Goal: Check status: Check status

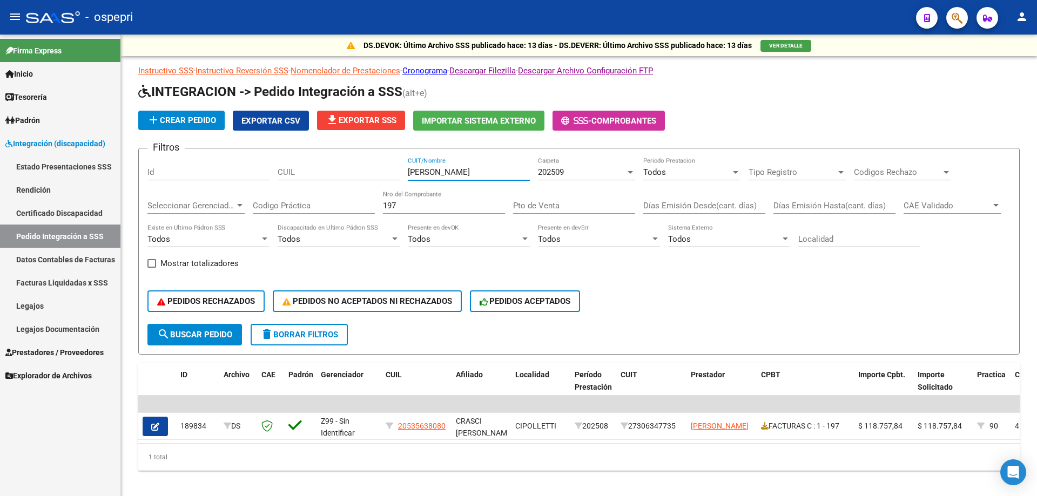
drag, startPoint x: 521, startPoint y: 171, endPoint x: 1, endPoint y: 184, distance: 520.6
click at [0, 184] on mat-sidenav-container "Firma Express Inicio Calendario SSS Instructivos Contacto OS Tesorería Extracto…" at bounding box center [518, 266] width 1037 height 462
type input "ALLUB"
drag, startPoint x: 433, startPoint y: 204, endPoint x: 15, endPoint y: 193, distance: 418.0
click at [0, 190] on mat-sidenav-container "Firma Express Inicio Calendario SSS Instructivos Contacto OS Tesorería Extracto…" at bounding box center [518, 266] width 1037 height 462
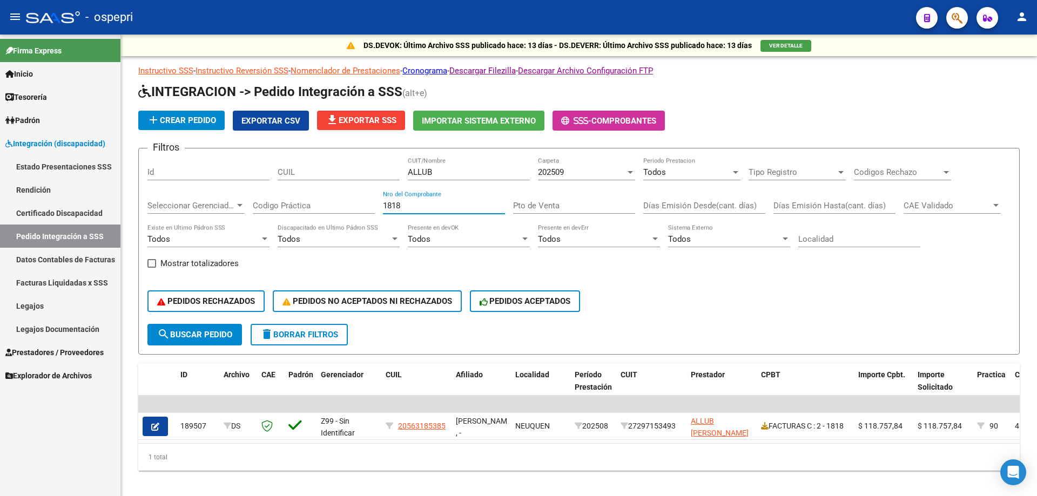
type input "1818"
drag, startPoint x: 77, startPoint y: 150, endPoint x: 66, endPoint y: 141, distance: 13.8
click at [66, 143] on mat-sidenav-container "Firma Express Inicio Calendario SSS Instructivos Contacto OS Tesorería Extracto…" at bounding box center [518, 266] width 1037 height 462
type input "AL"
drag, startPoint x: 488, startPoint y: 206, endPoint x: 28, endPoint y: 200, distance: 460.6
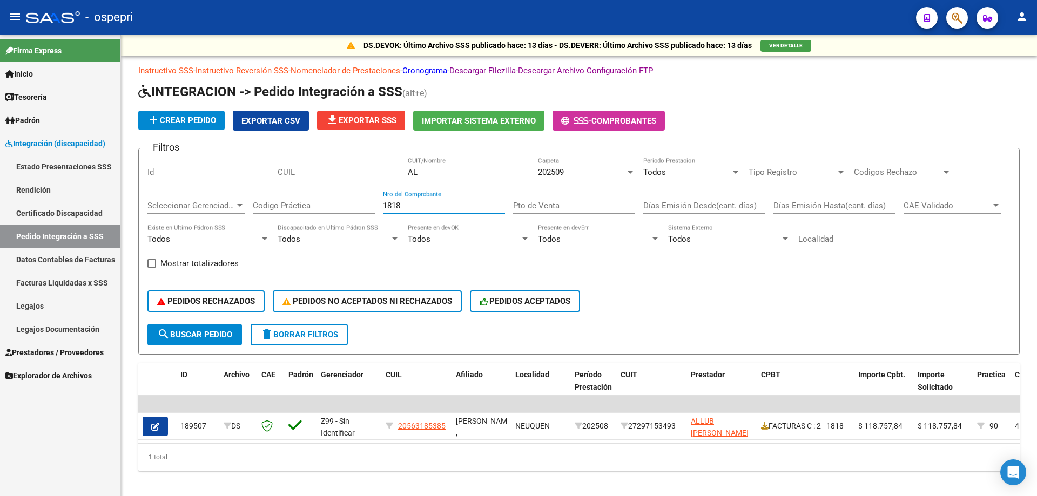
click at [0, 200] on mat-sidenav-container "Firma Express Inicio Calendario SSS Instructivos Contacto OS Tesorería Extracto…" at bounding box center [518, 266] width 1037 height 462
click at [466, 164] on div "AL CUIT/Nombre" at bounding box center [469, 168] width 122 height 23
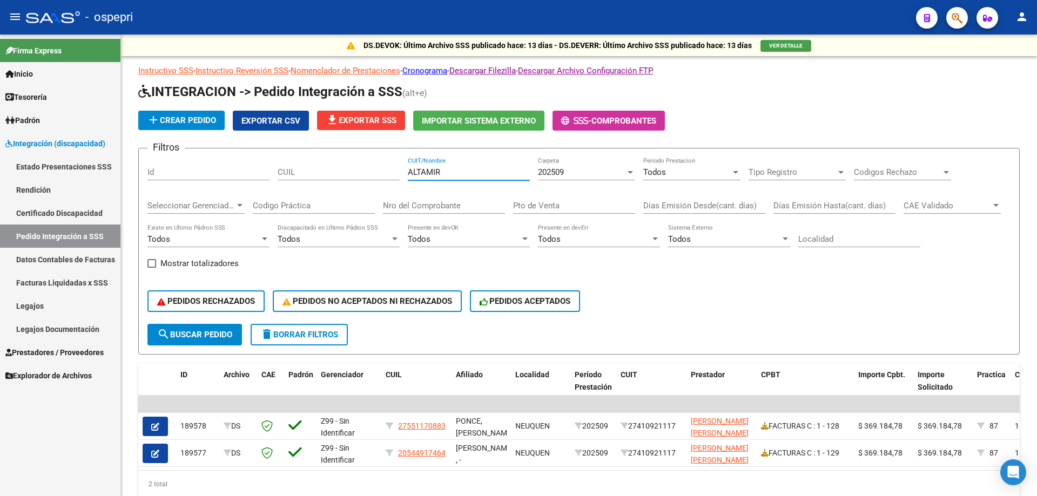
type input "ALTAMIR"
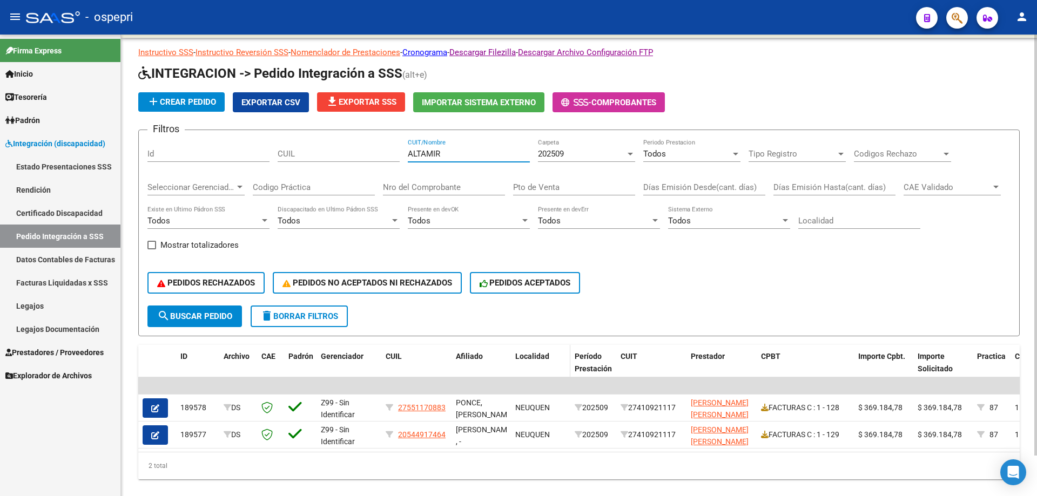
scroll to position [44, 0]
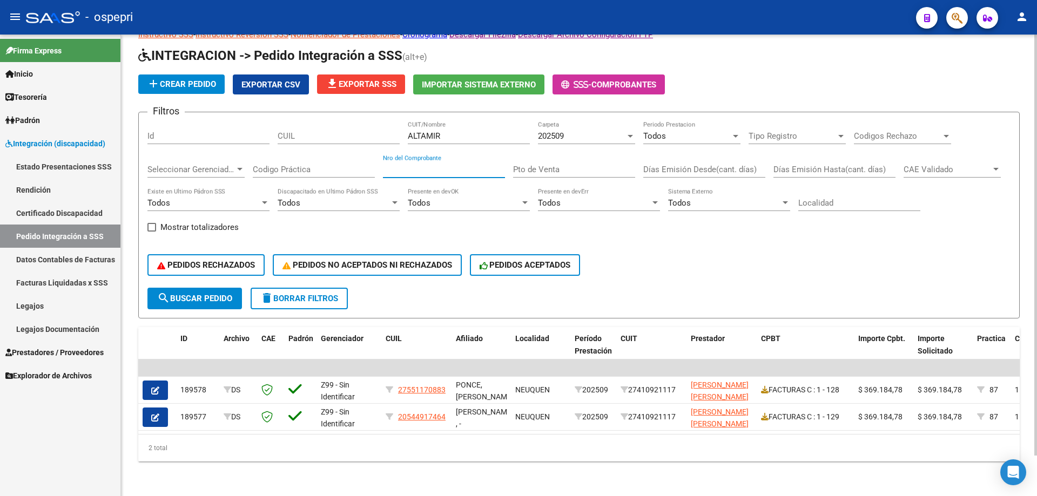
click at [421, 165] on input "Nro del Comprobante" at bounding box center [444, 170] width 122 height 10
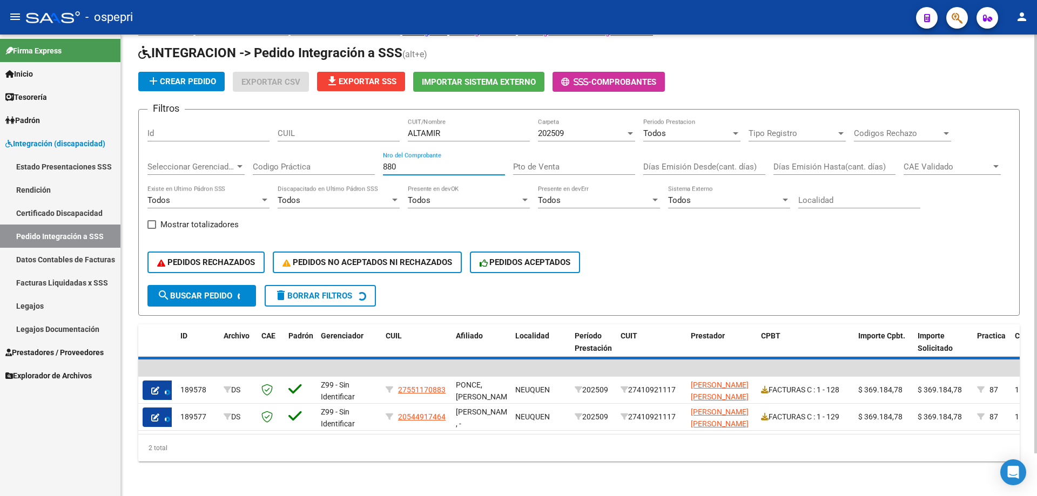
scroll to position [0, 0]
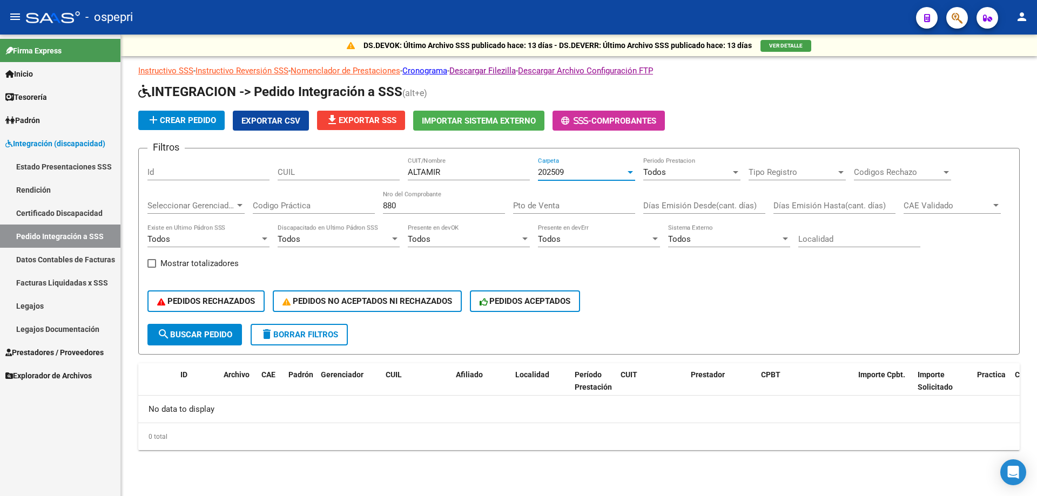
click at [580, 170] on div "202509" at bounding box center [581, 172] width 87 height 10
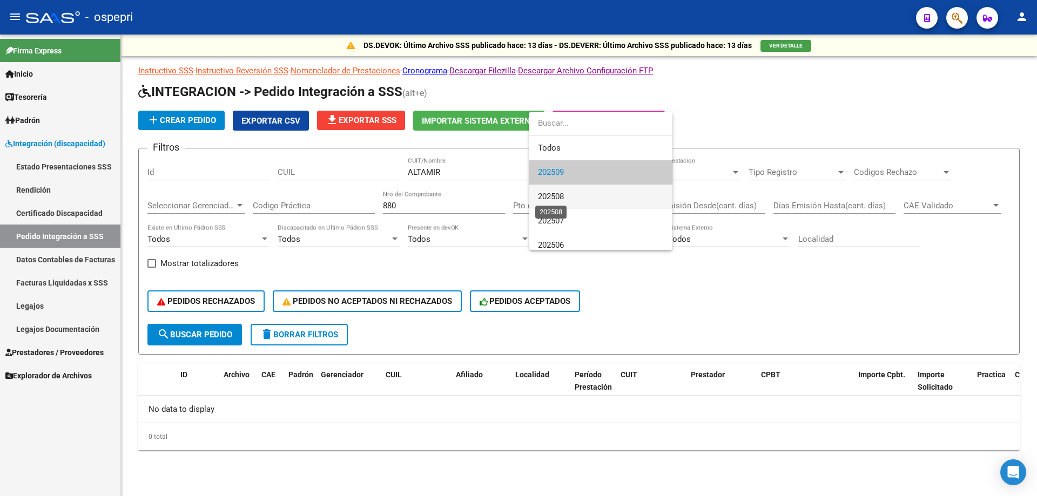
click at [563, 197] on span "202508" at bounding box center [551, 197] width 26 height 10
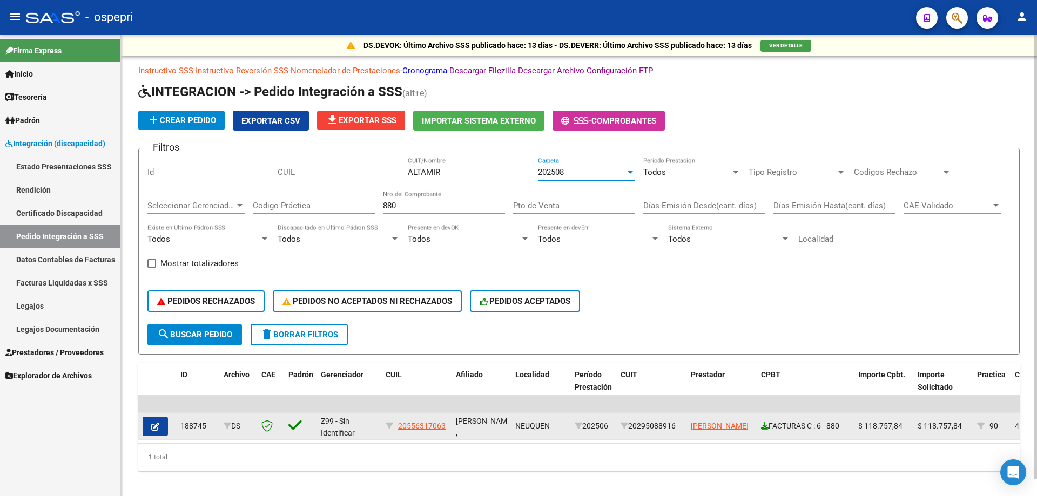
click at [761, 423] on icon at bounding box center [765, 426] width 8 height 8
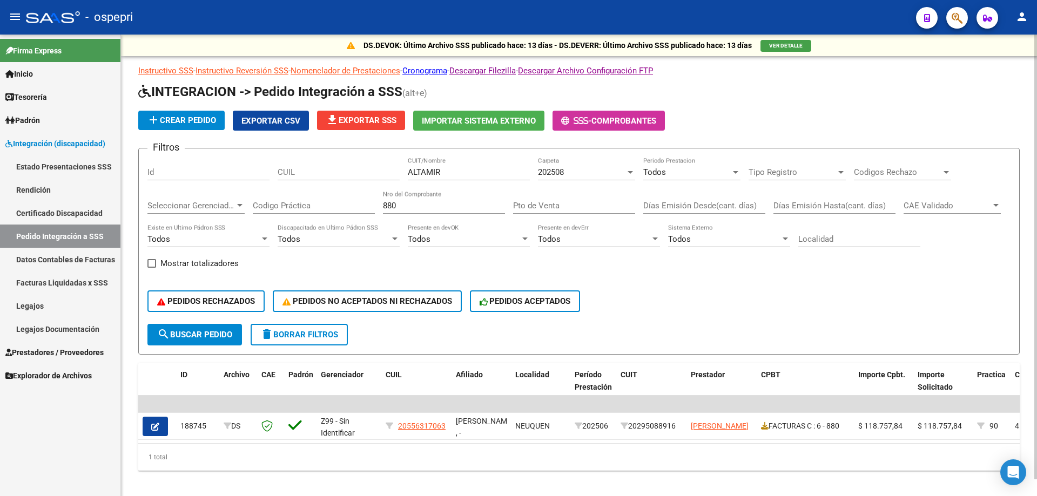
click at [425, 208] on input "880" at bounding box center [444, 206] width 122 height 10
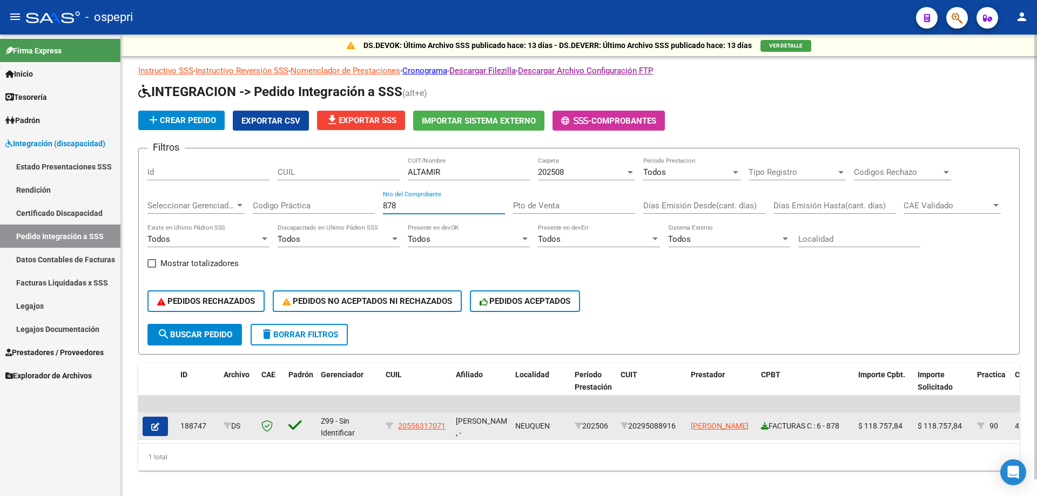
click at [765, 427] on icon at bounding box center [765, 426] width 8 height 8
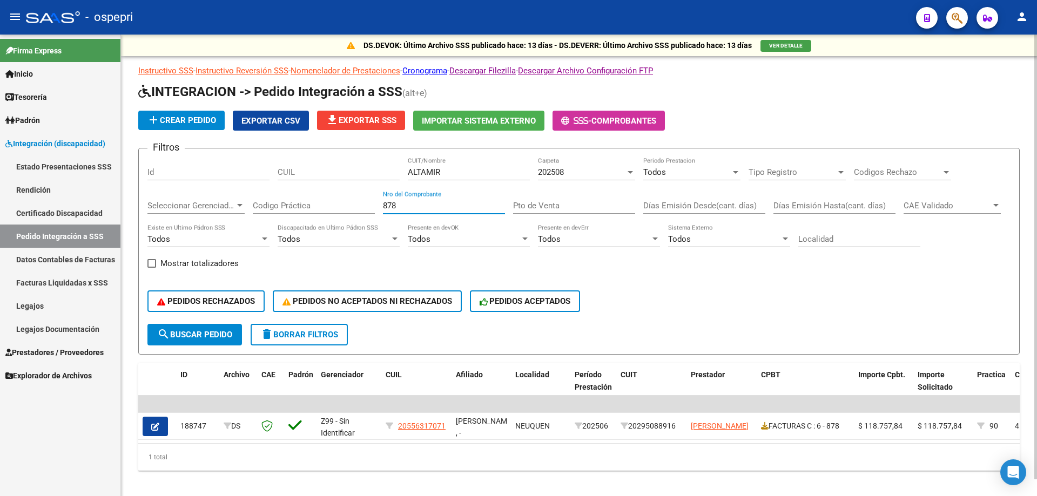
click at [455, 205] on input "878" at bounding box center [444, 206] width 122 height 10
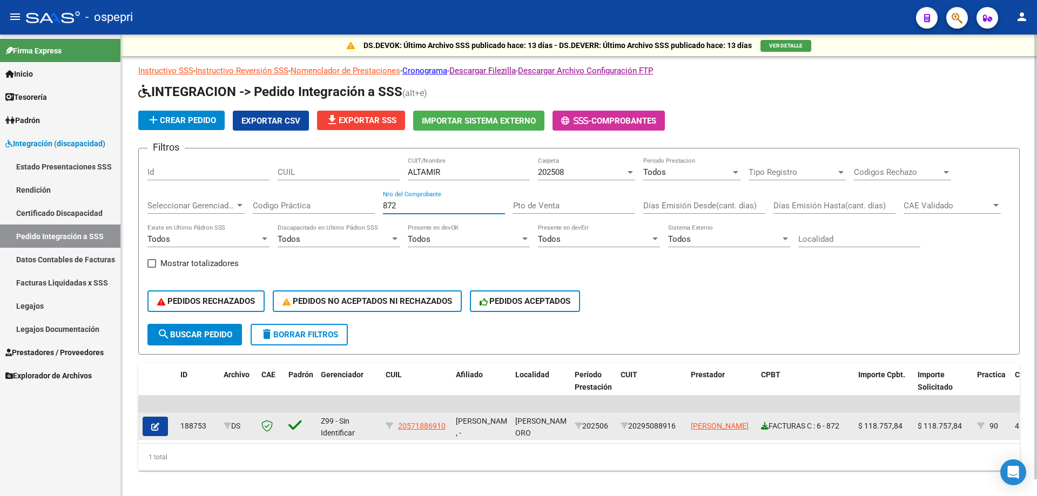
click at [765, 427] on icon at bounding box center [765, 426] width 8 height 8
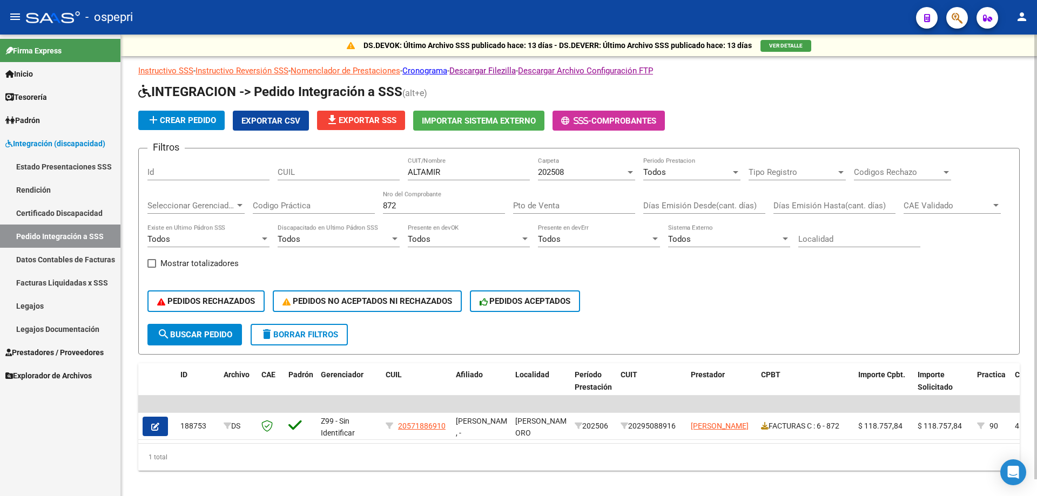
click at [432, 207] on input "872" at bounding box center [444, 206] width 122 height 10
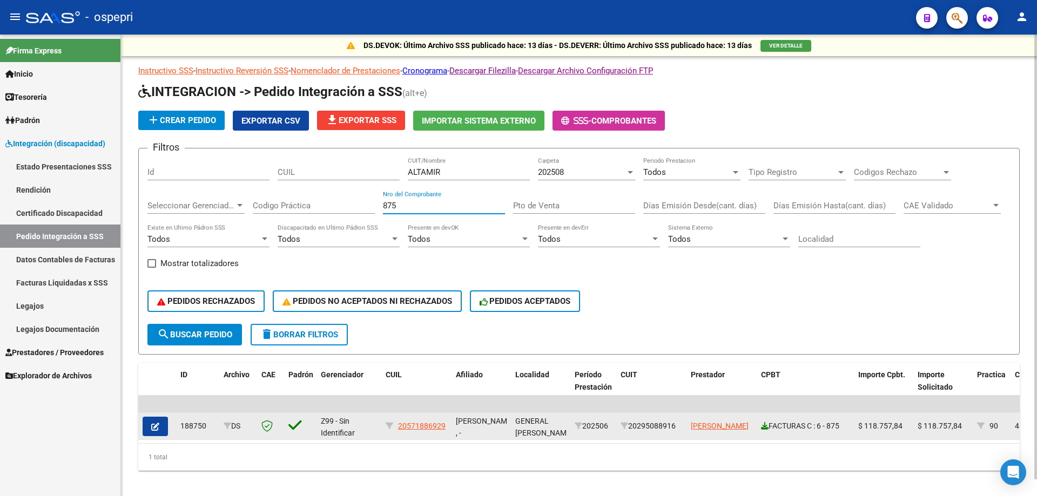
click at [768, 429] on icon at bounding box center [765, 426] width 8 height 8
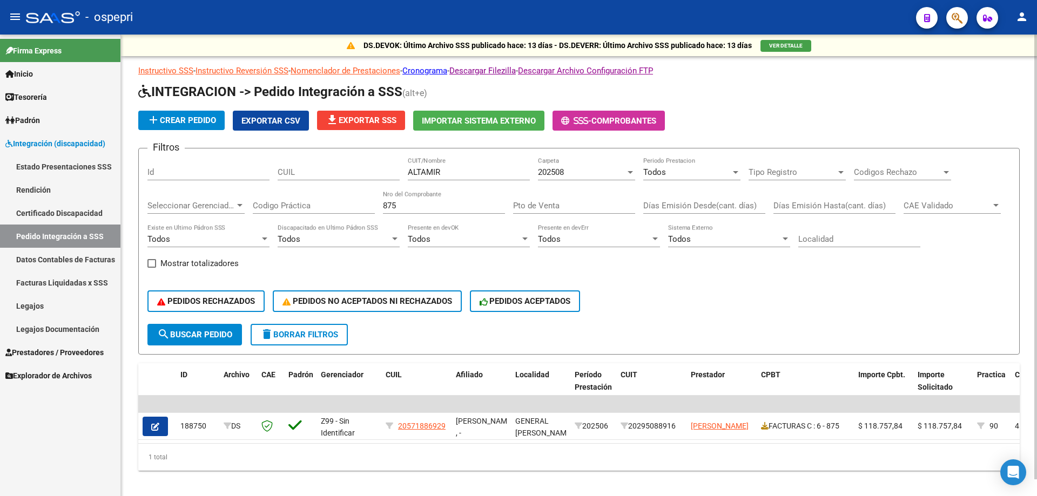
click at [434, 211] on div "875 Nro del Comprobante" at bounding box center [444, 202] width 122 height 23
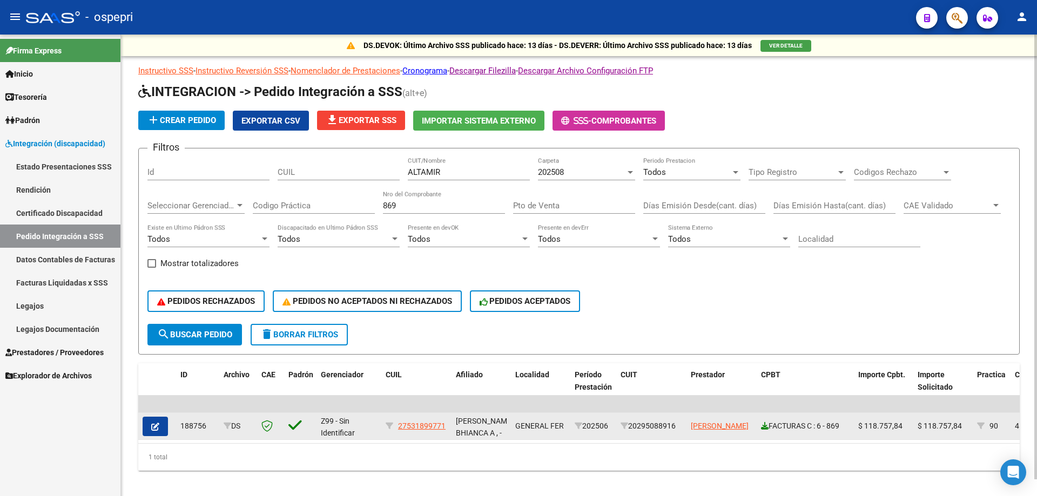
click at [764, 425] on icon at bounding box center [765, 426] width 8 height 8
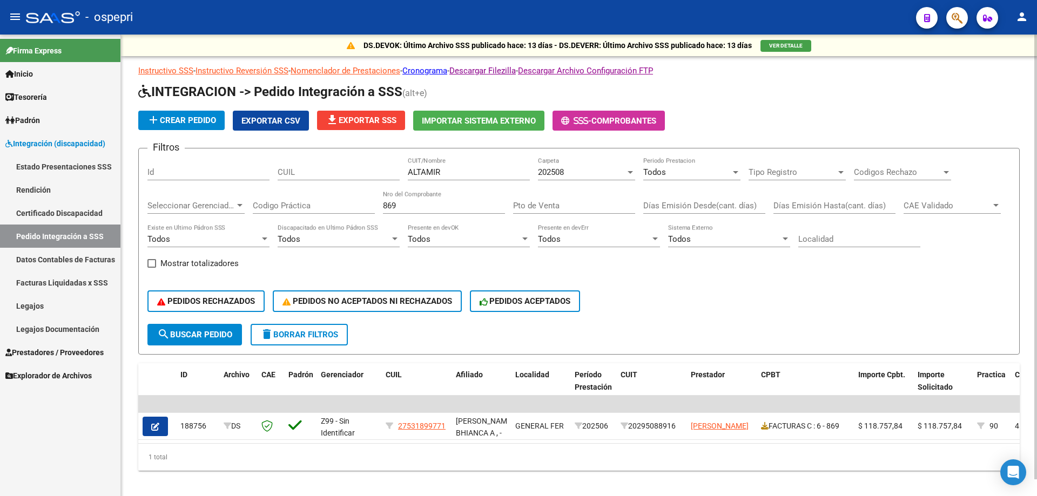
click at [419, 207] on input "869" at bounding box center [444, 206] width 122 height 10
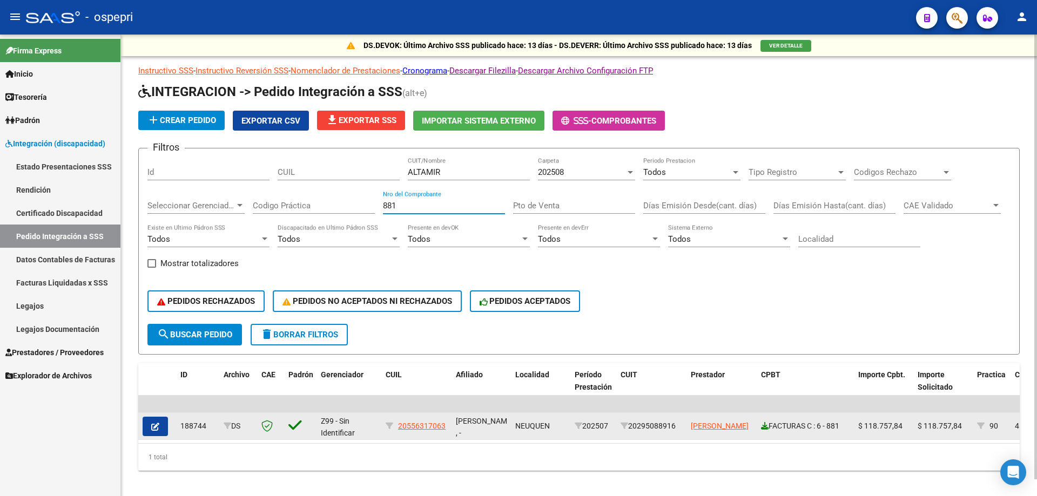
click at [767, 426] on icon at bounding box center [765, 426] width 8 height 8
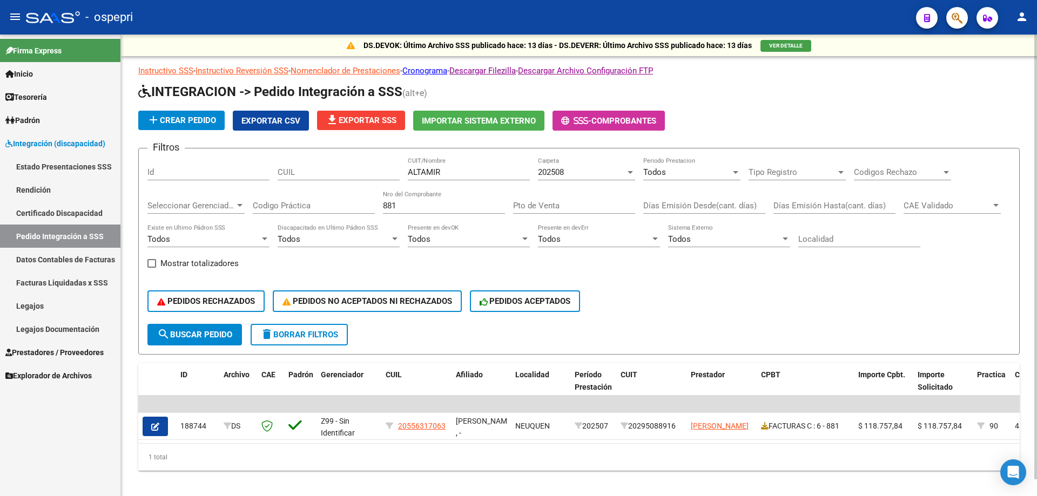
click at [417, 207] on input "881" at bounding box center [444, 206] width 122 height 10
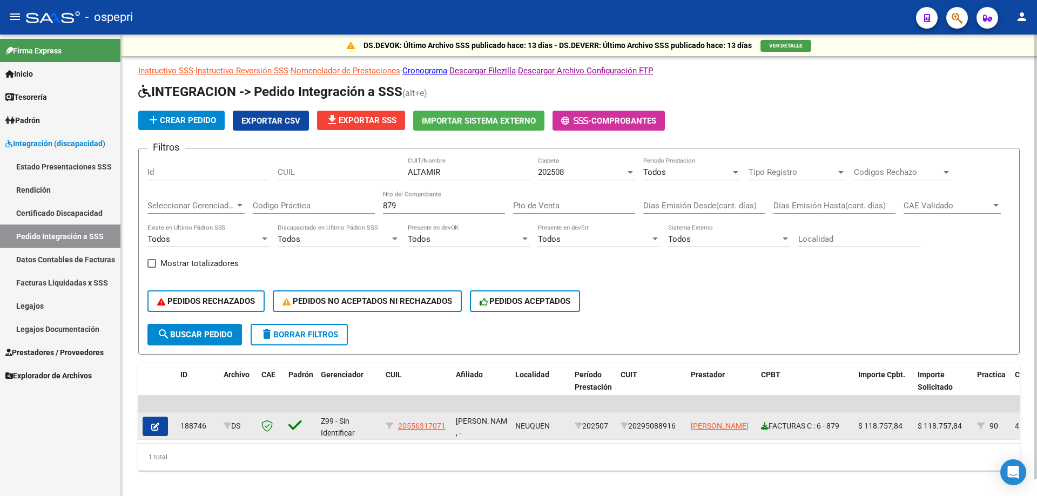
click at [761, 424] on icon at bounding box center [765, 426] width 8 height 8
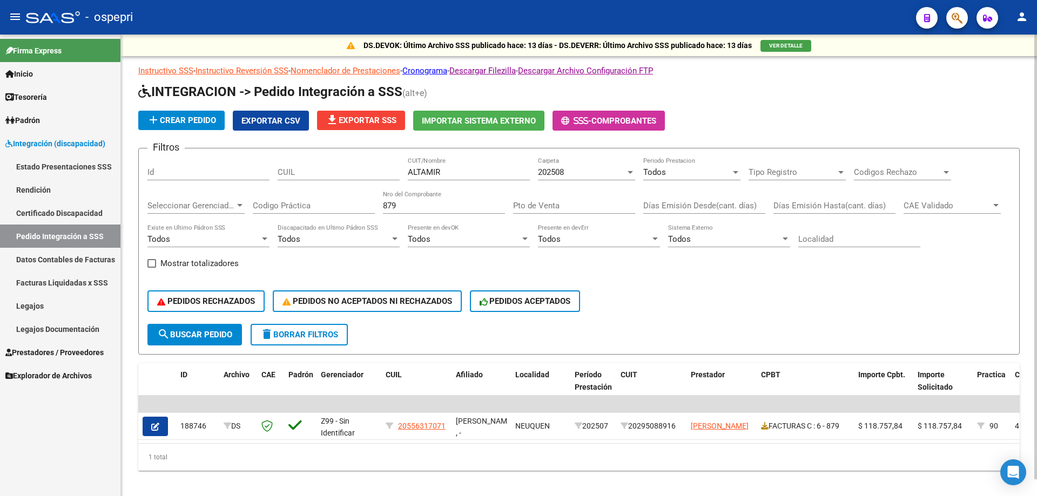
click at [414, 209] on input "879" at bounding box center [444, 206] width 122 height 10
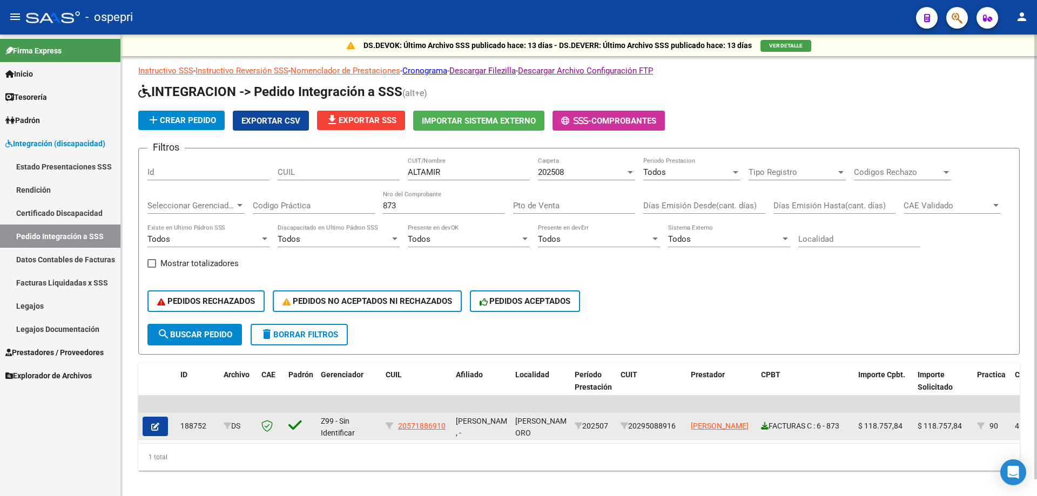
click at [766, 429] on icon at bounding box center [765, 426] width 8 height 8
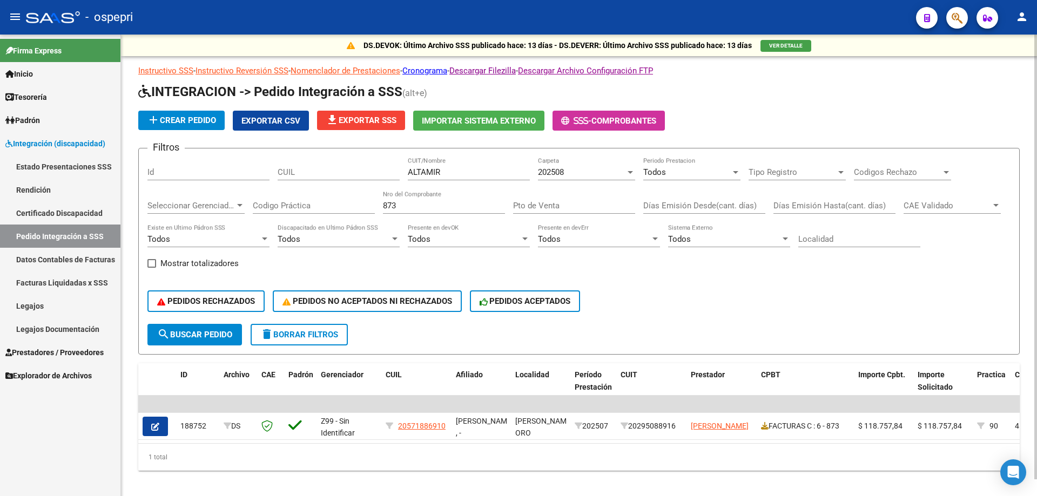
click at [447, 209] on input "873" at bounding box center [444, 206] width 122 height 10
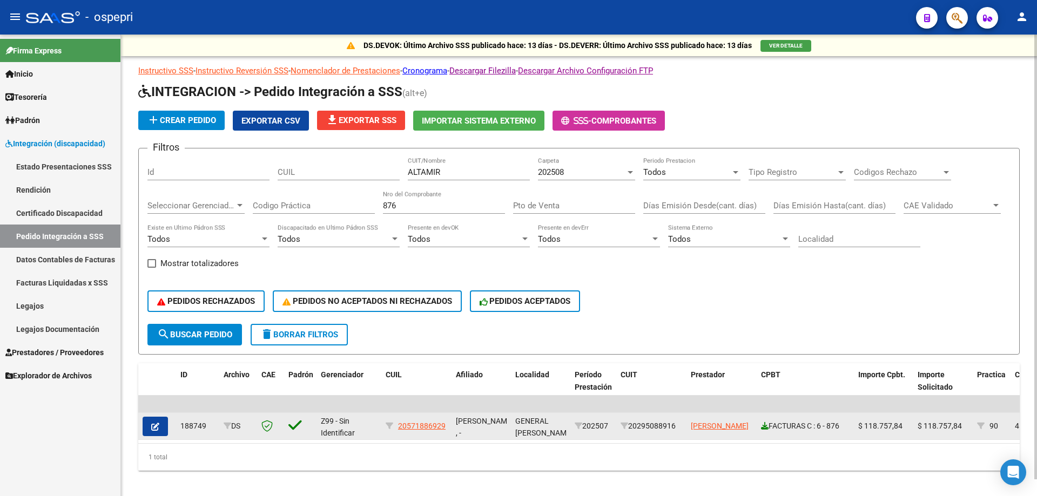
click at [765, 429] on icon at bounding box center [765, 426] width 8 height 8
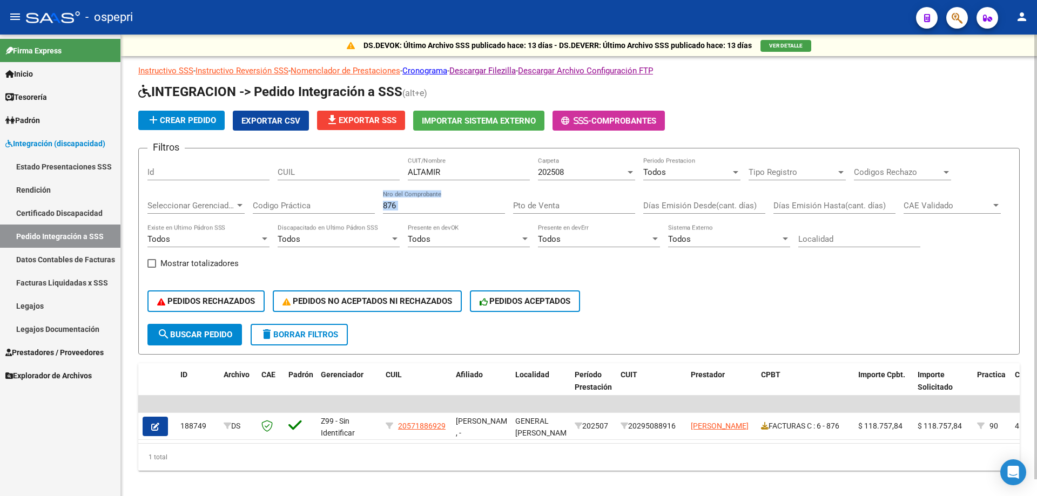
click at [440, 212] on div "876 Nro del Comprobante" at bounding box center [444, 207] width 122 height 33
click at [440, 207] on input "876" at bounding box center [444, 206] width 122 height 10
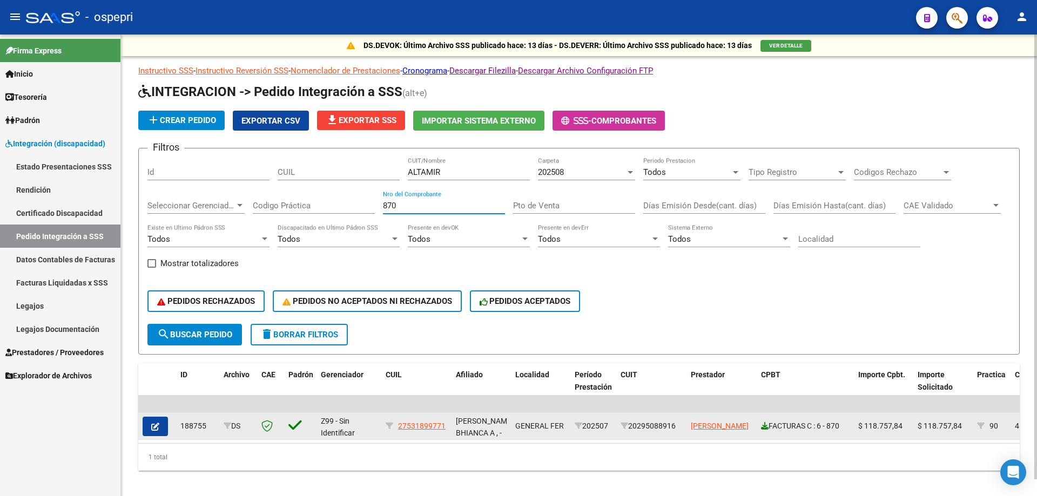
type input "870"
click at [761, 427] on icon at bounding box center [765, 426] width 8 height 8
